Goal: Transaction & Acquisition: Purchase product/service

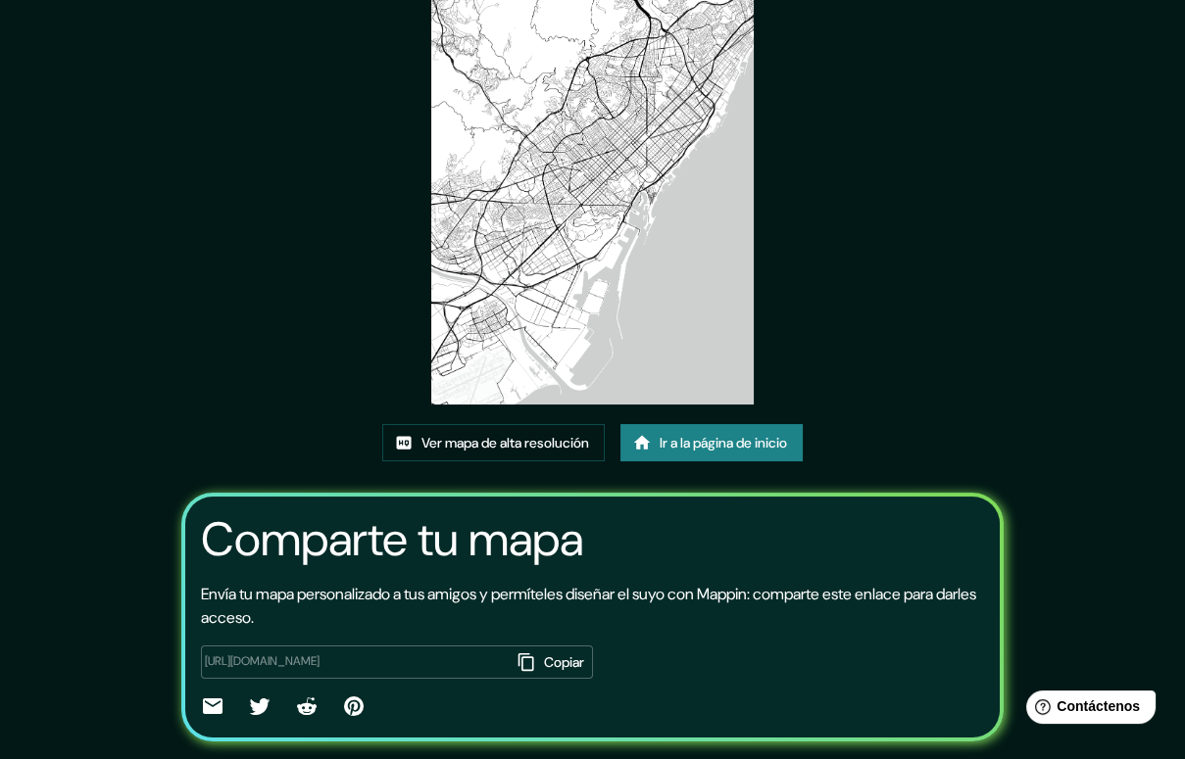
scroll to position [187, 0]
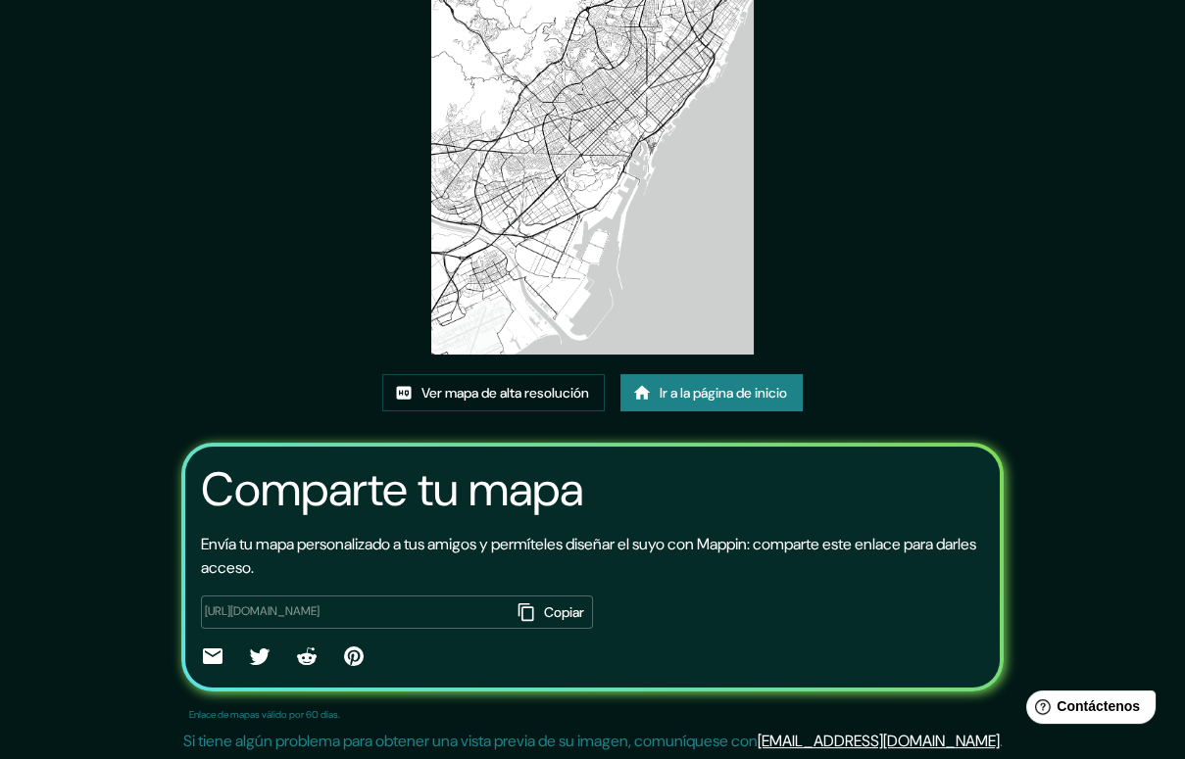
click at [722, 394] on font "Ir a la página de inicio" at bounding box center [722, 393] width 127 height 18
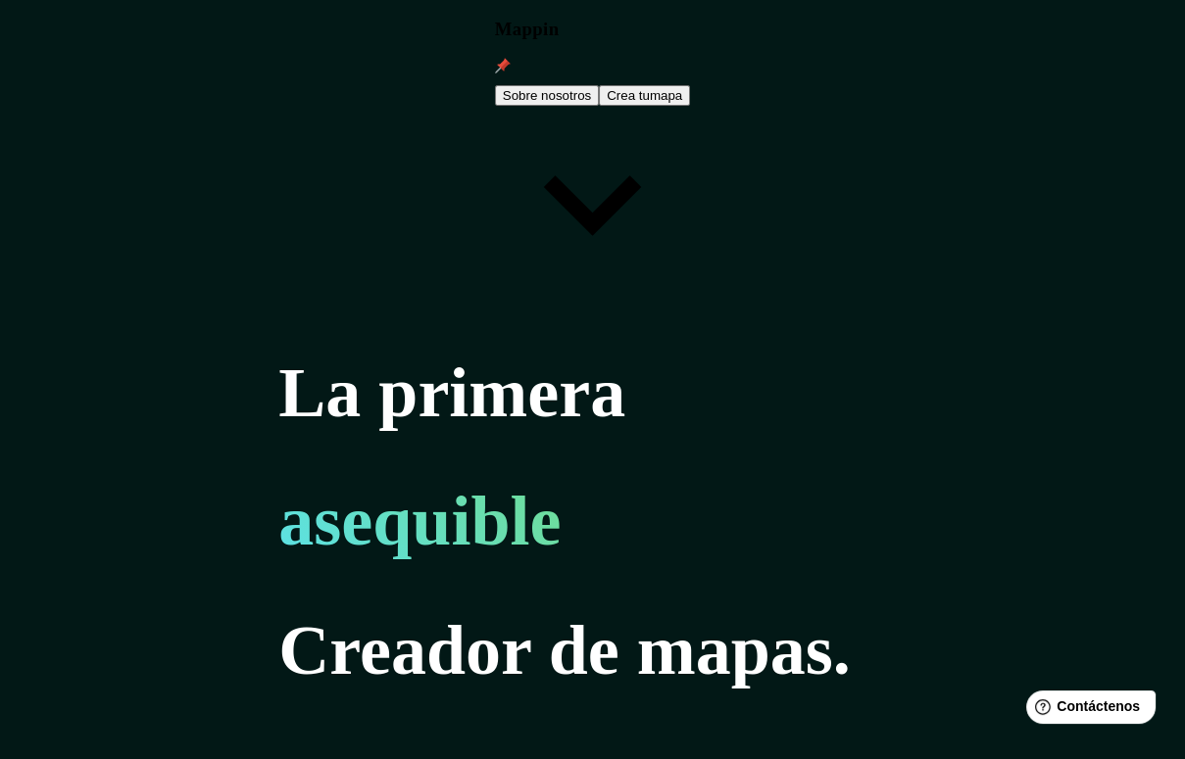
type input "[GEOGRAPHIC_DATA]"
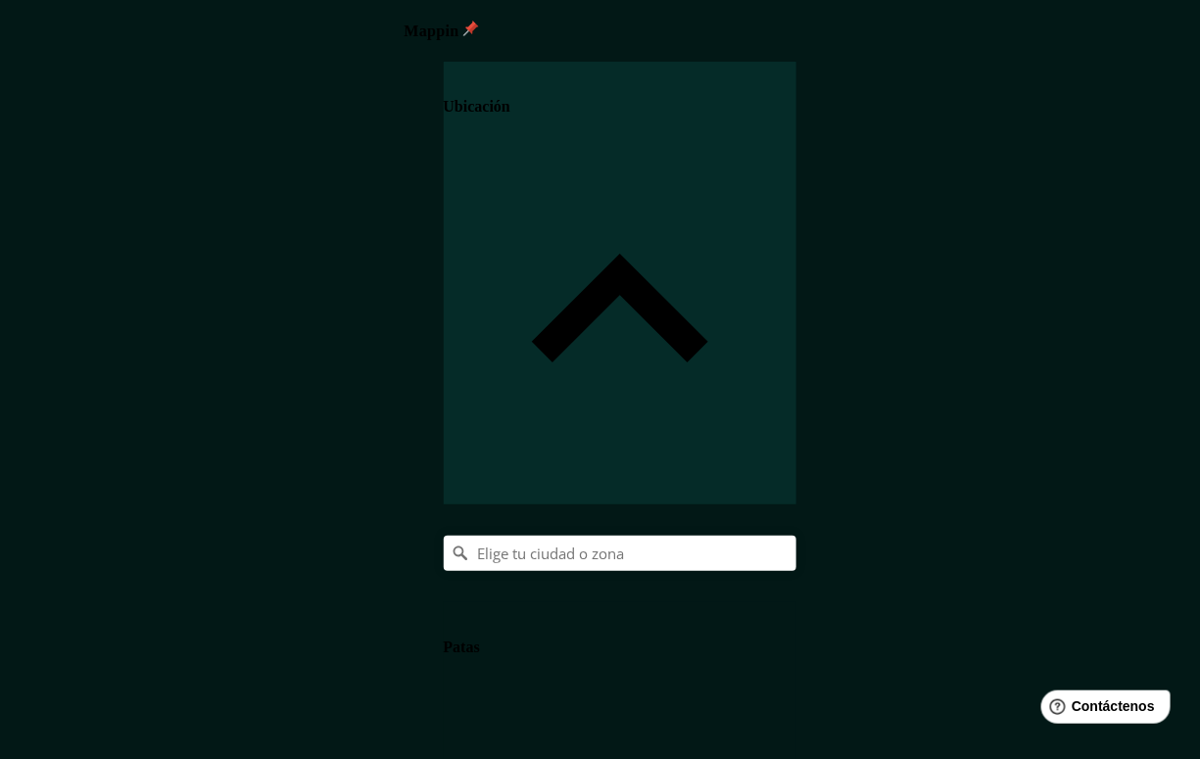
click at [886, 652] on body "Mappin Ubicación Patas Estilo Disposición Borde Elige un borde. Consejo : puede…" at bounding box center [600, 379] width 1200 height 759
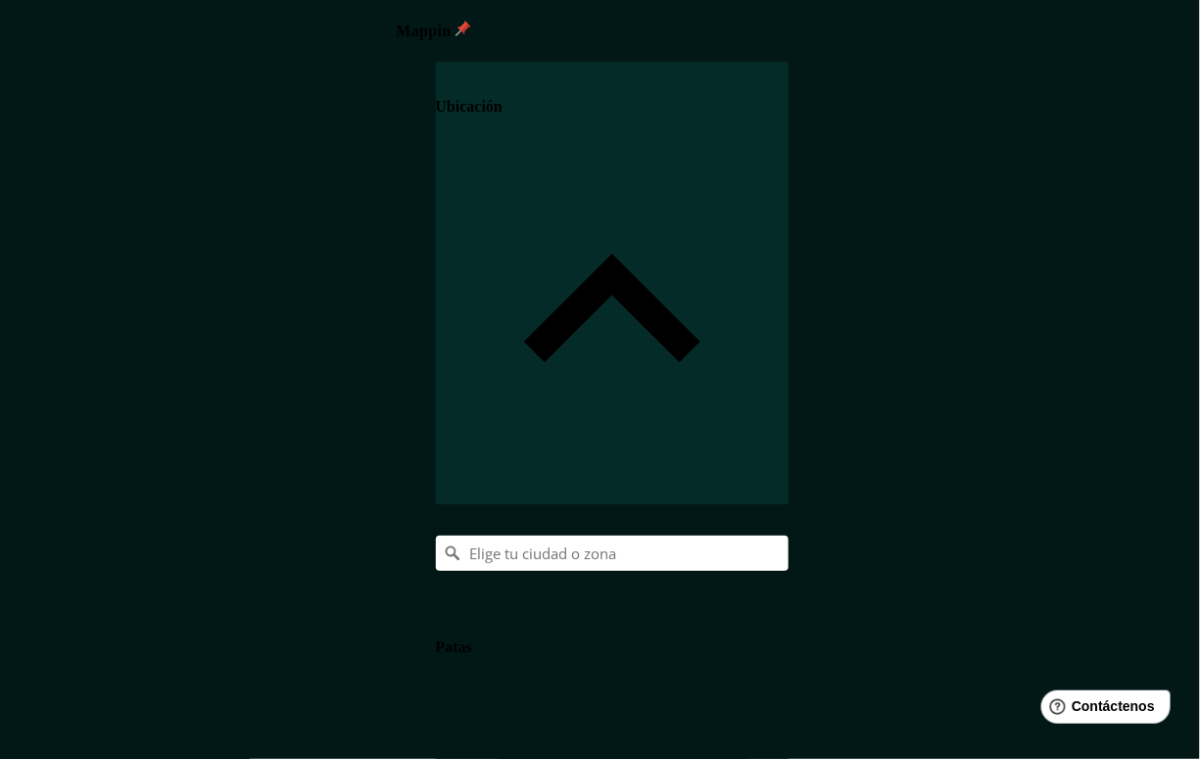
type input "a4"
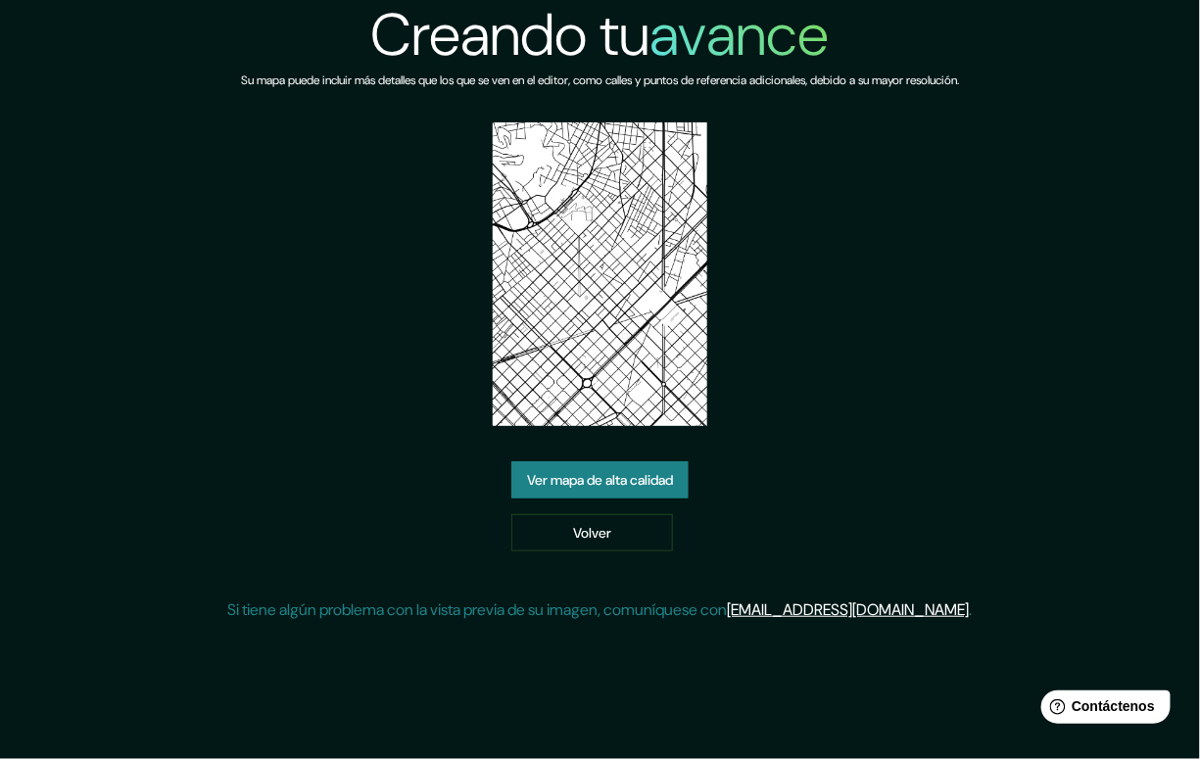
click at [640, 479] on font "Ver mapa de alta calidad" at bounding box center [600, 480] width 146 height 18
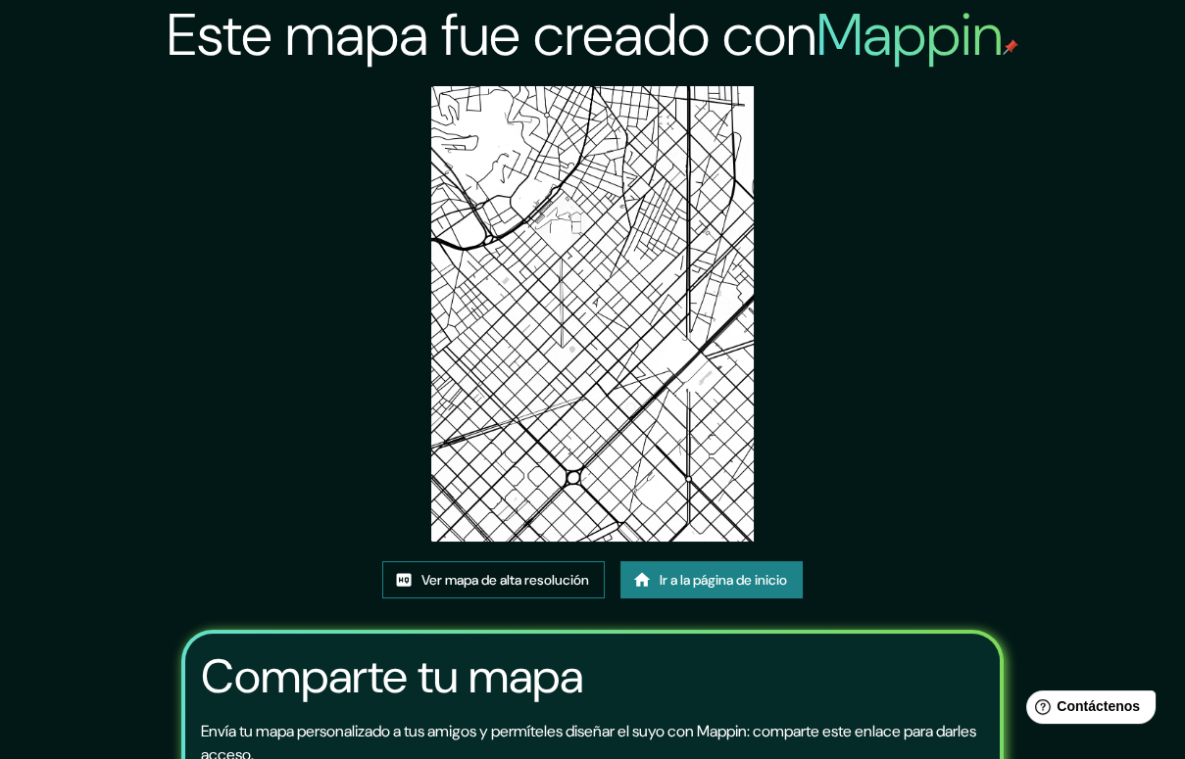
click at [526, 585] on font "Ver mapa de alta resolución" at bounding box center [505, 580] width 168 height 18
click at [721, 577] on font "Ir a la página de inicio" at bounding box center [722, 580] width 127 height 18
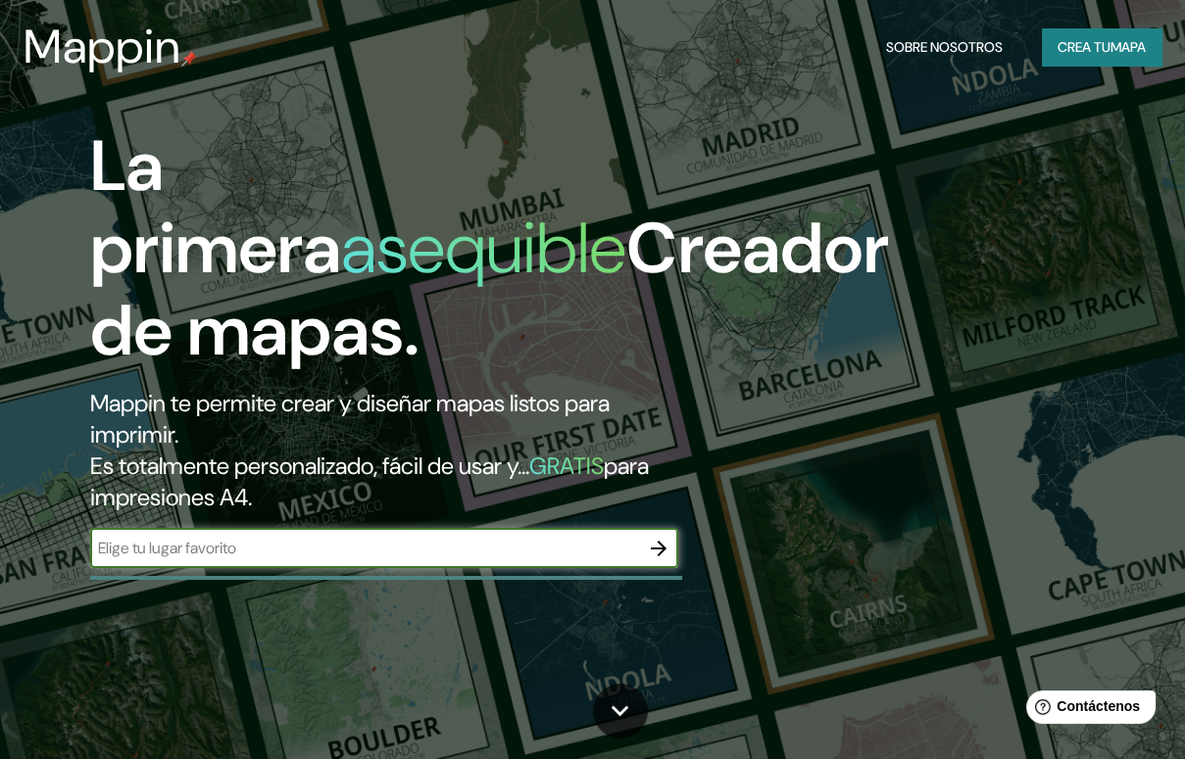
click at [592, 551] on input "text" at bounding box center [364, 548] width 549 height 23
type input "[GEOGRAPHIC_DATA]"
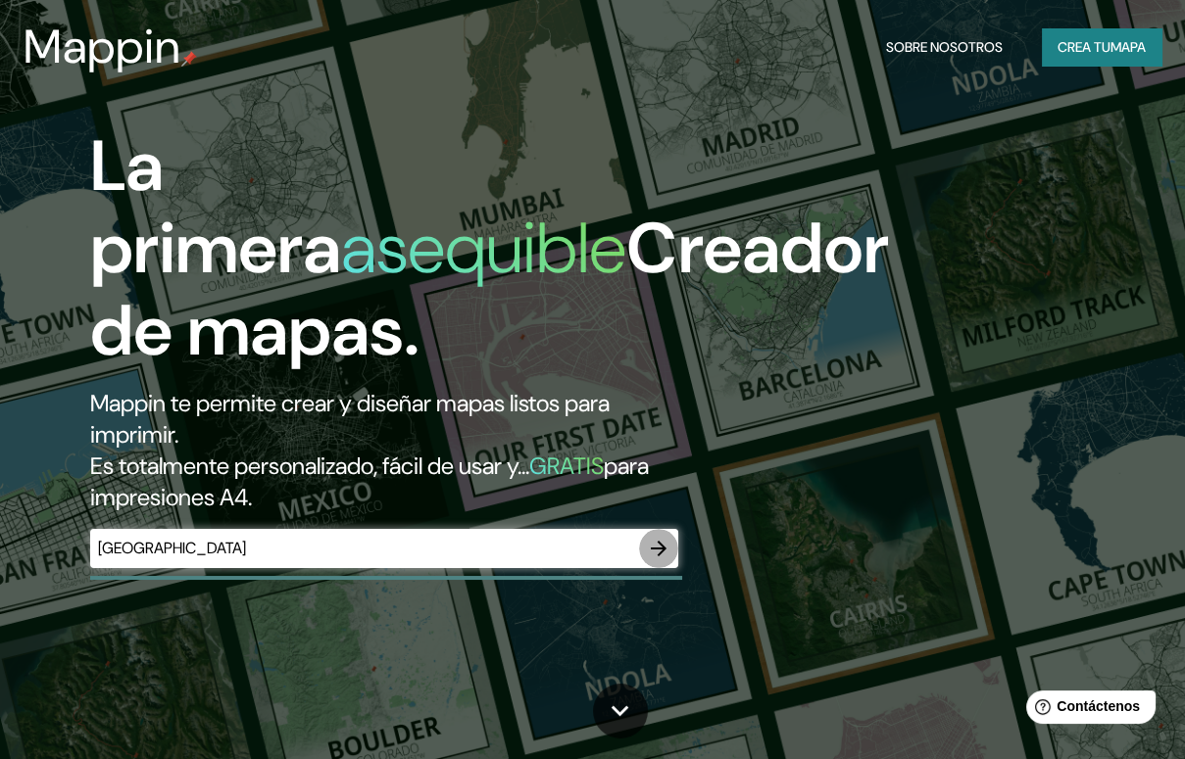
click at [667, 557] on icon "button" at bounding box center [659, 549] width 24 height 24
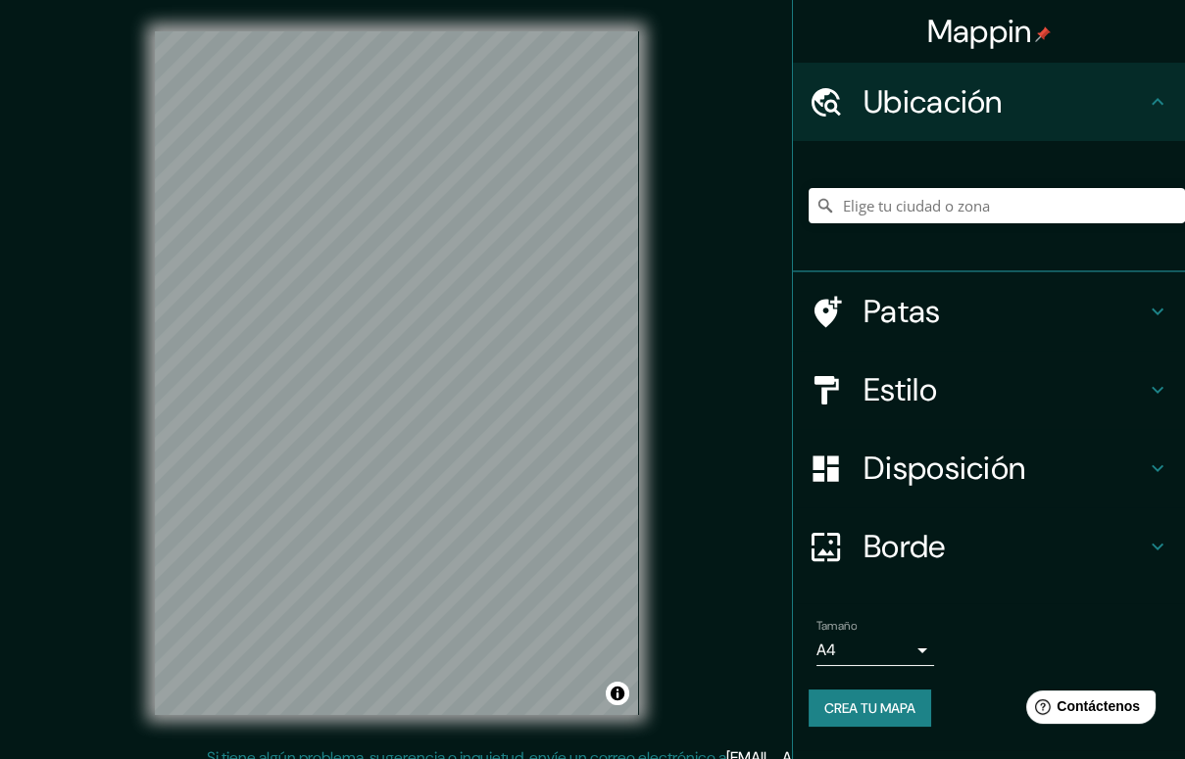
click at [889, 709] on font "Crea tu mapa" at bounding box center [869, 709] width 91 height 18
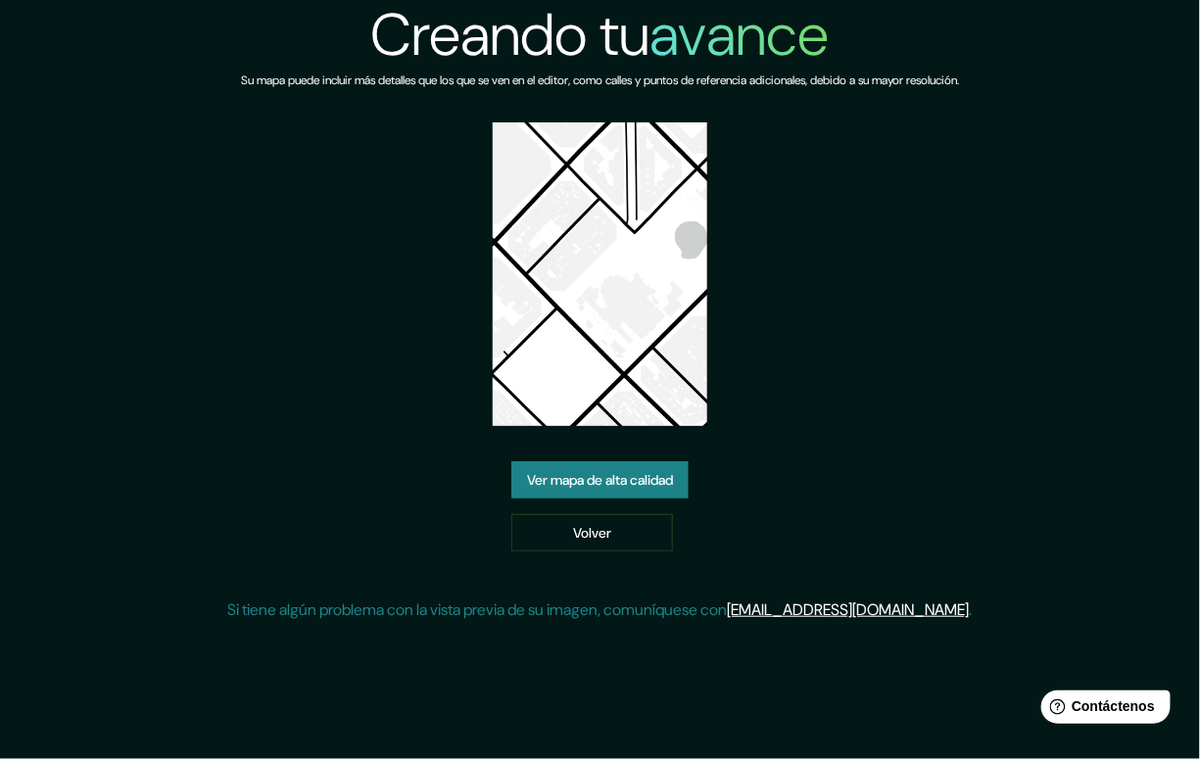
click at [646, 362] on img at bounding box center [600, 274] width 215 height 304
click at [607, 487] on font "Ver mapa de alta calidad" at bounding box center [600, 480] width 146 height 18
